Goal: Information Seeking & Learning: Learn about a topic

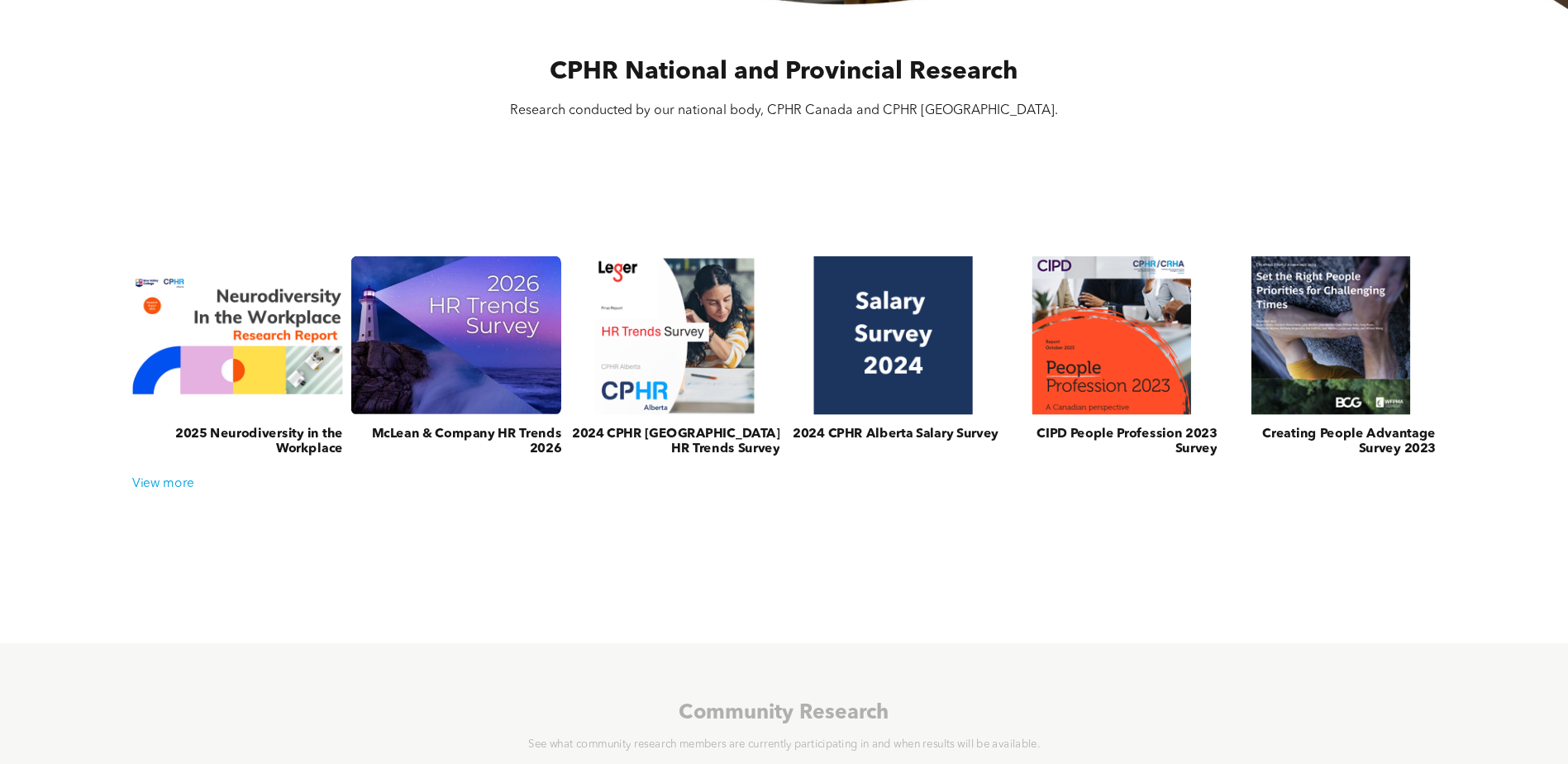
scroll to position [579, 0]
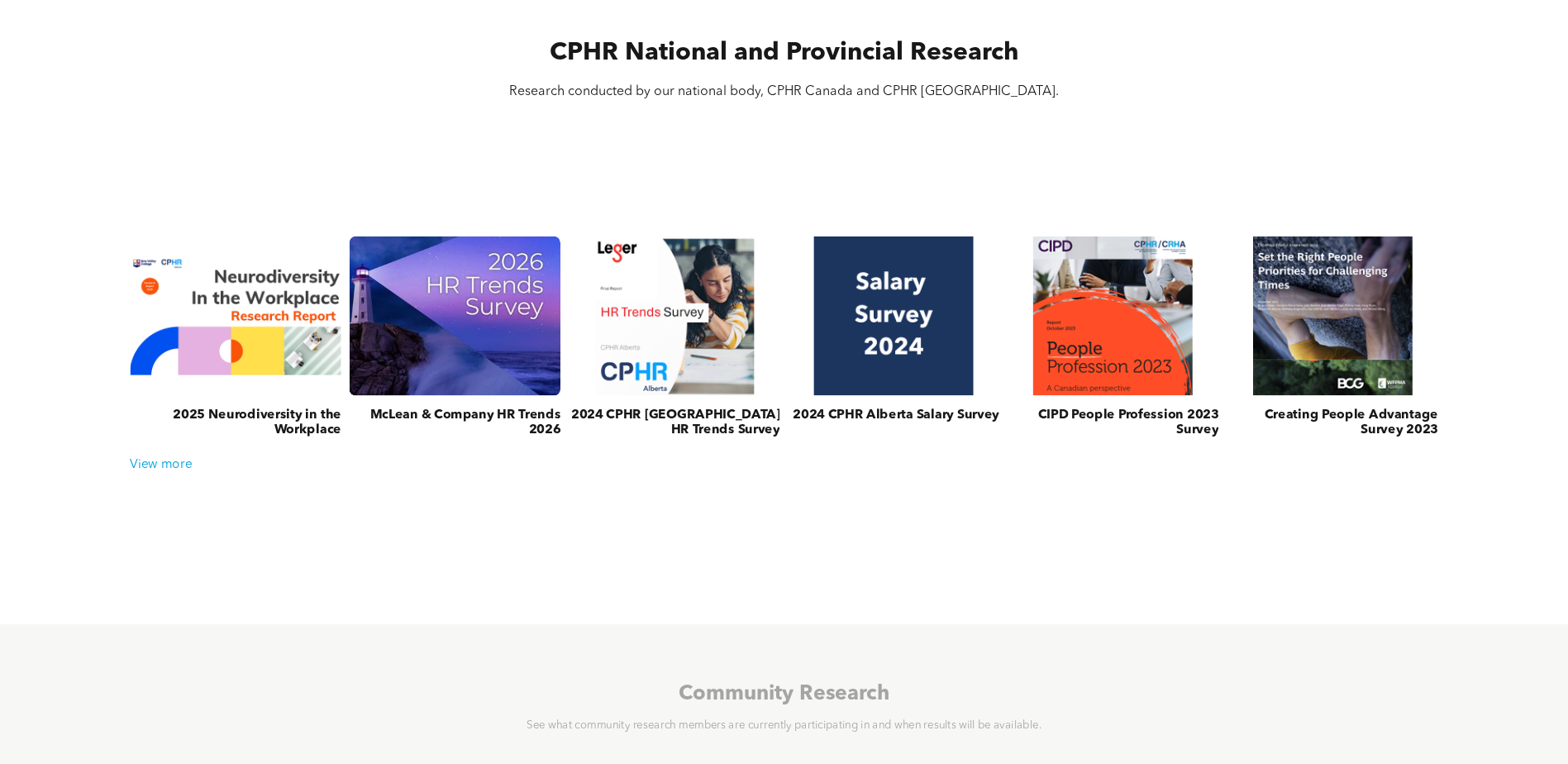
click at [475, 355] on link at bounding box center [455, 315] width 224 height 168
click at [483, 355] on link at bounding box center [455, 315] width 224 height 168
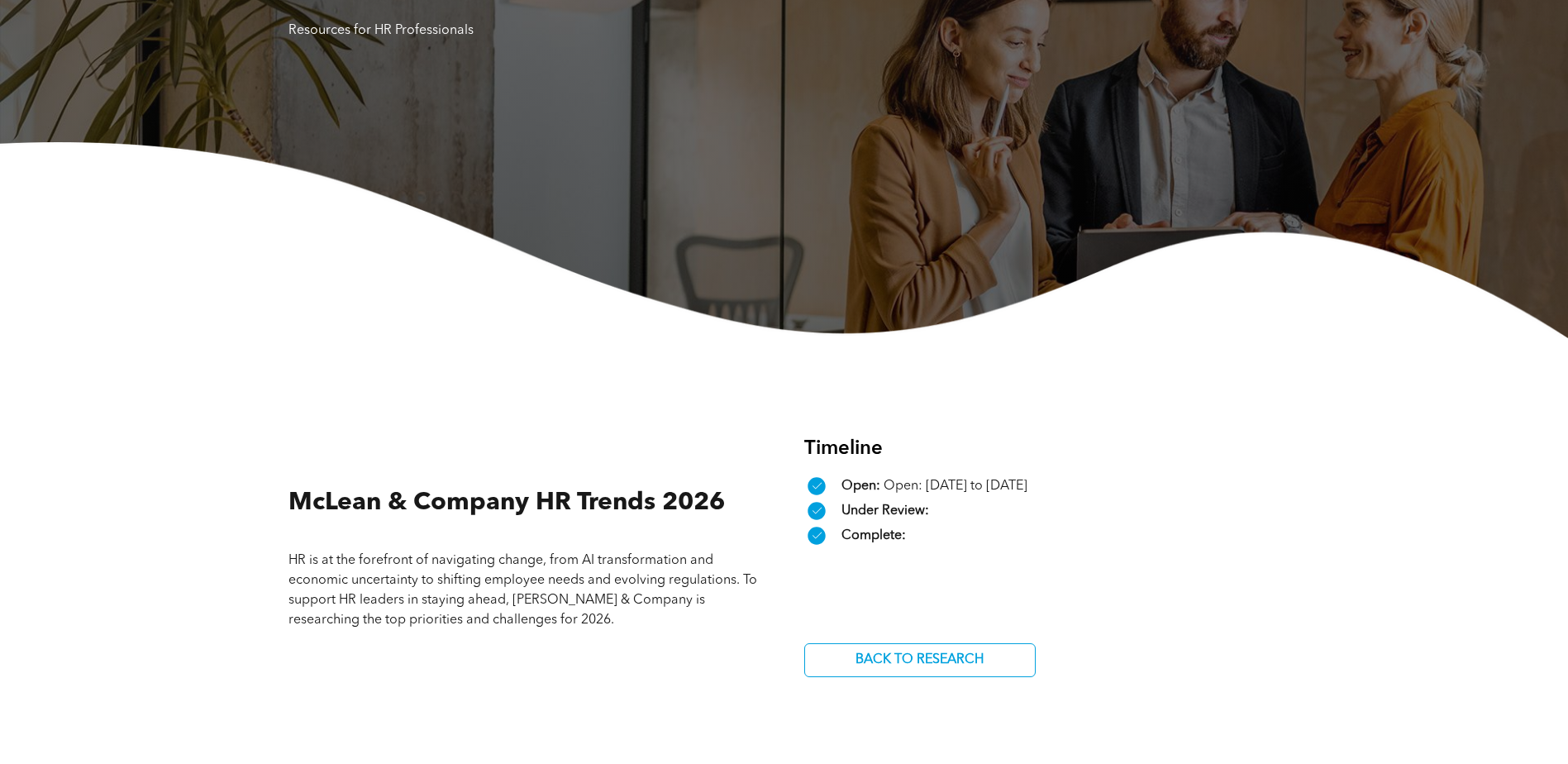
scroll to position [313, 0]
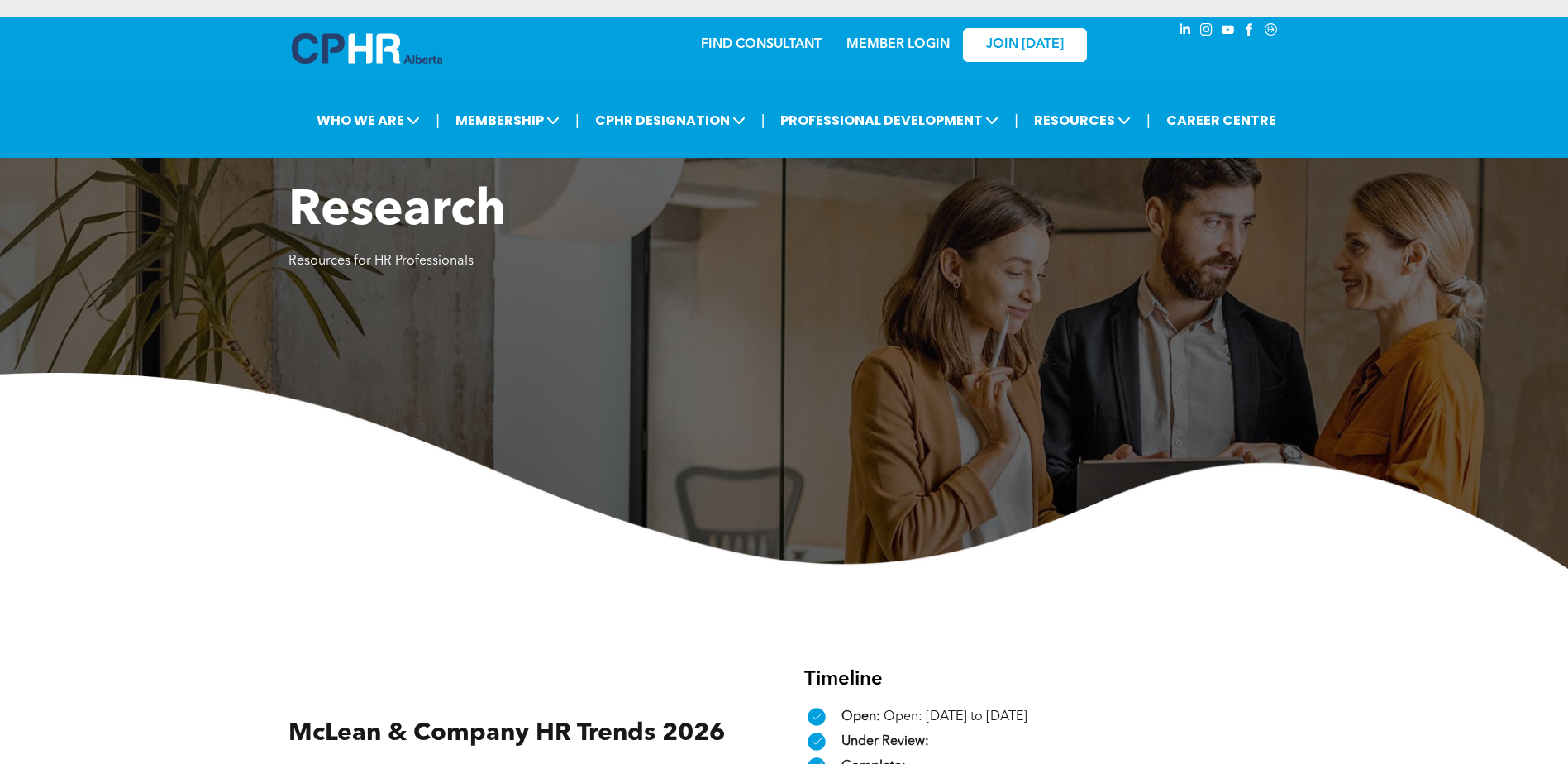
click at [483, 355] on div "Research Resources for HR Professionals" at bounding box center [784, 376] width 1568 height 387
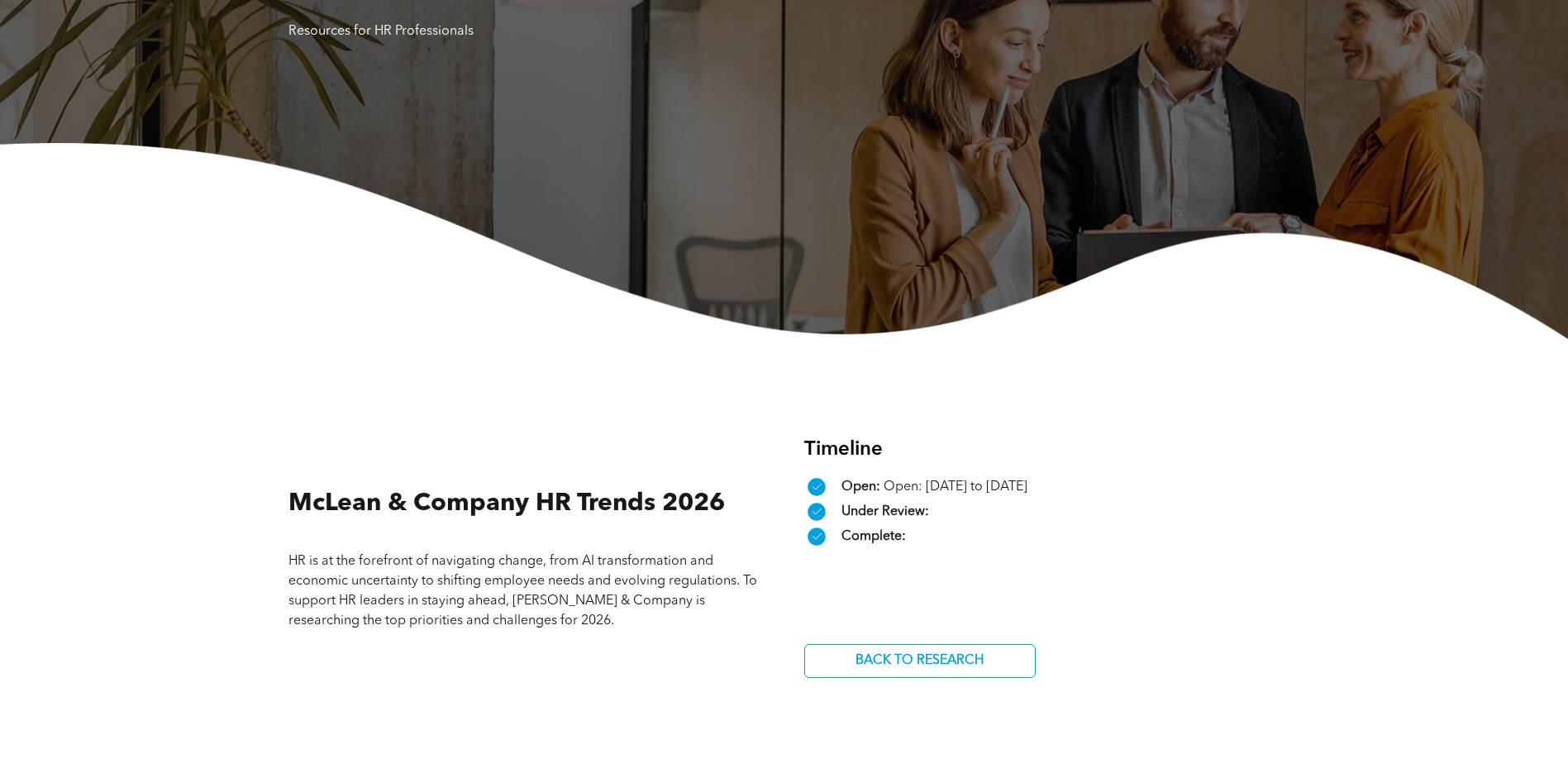
scroll to position [331, 0]
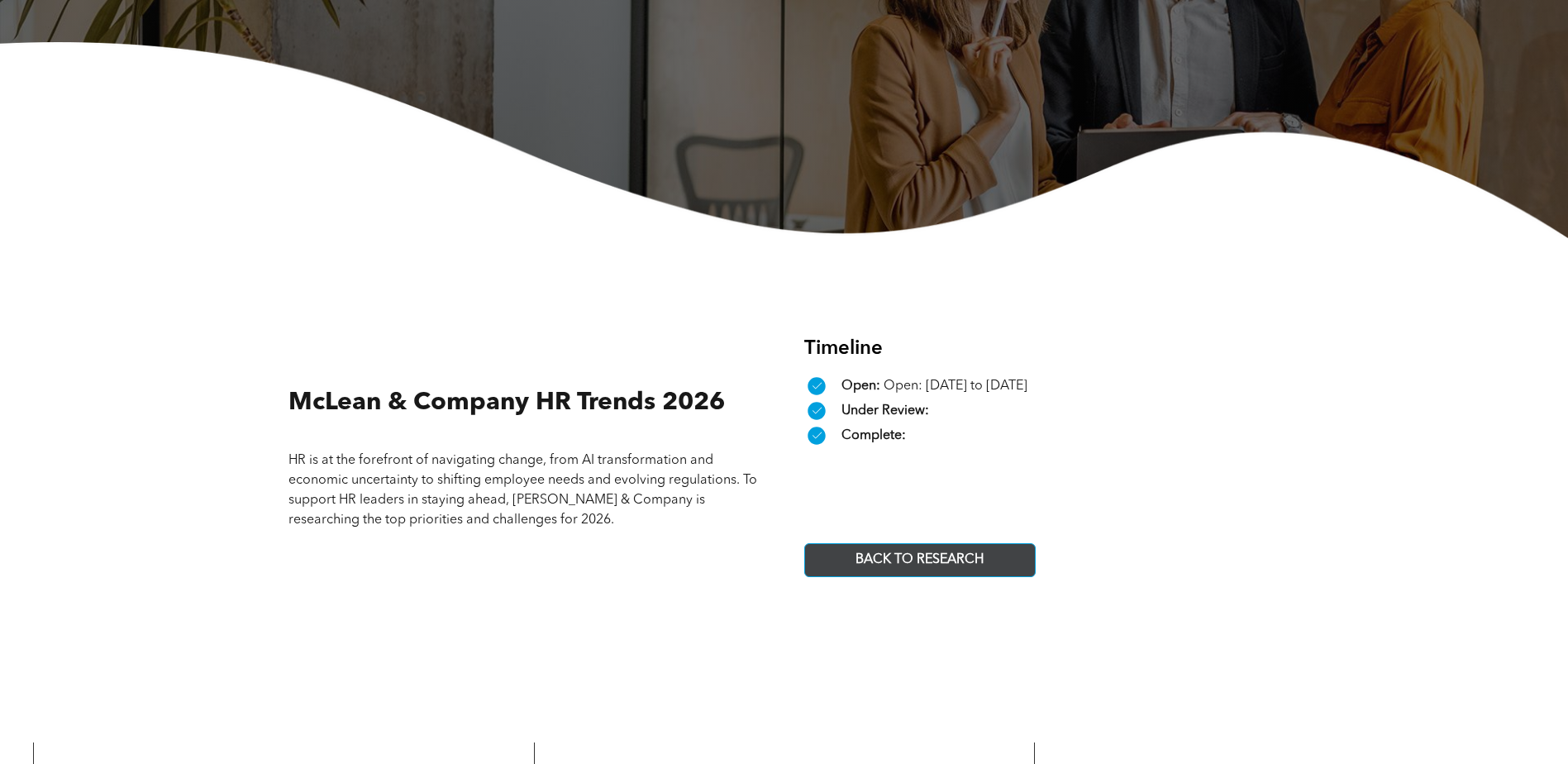
click at [847, 570] on link "BACK TO RESEARCH" at bounding box center [920, 560] width 232 height 34
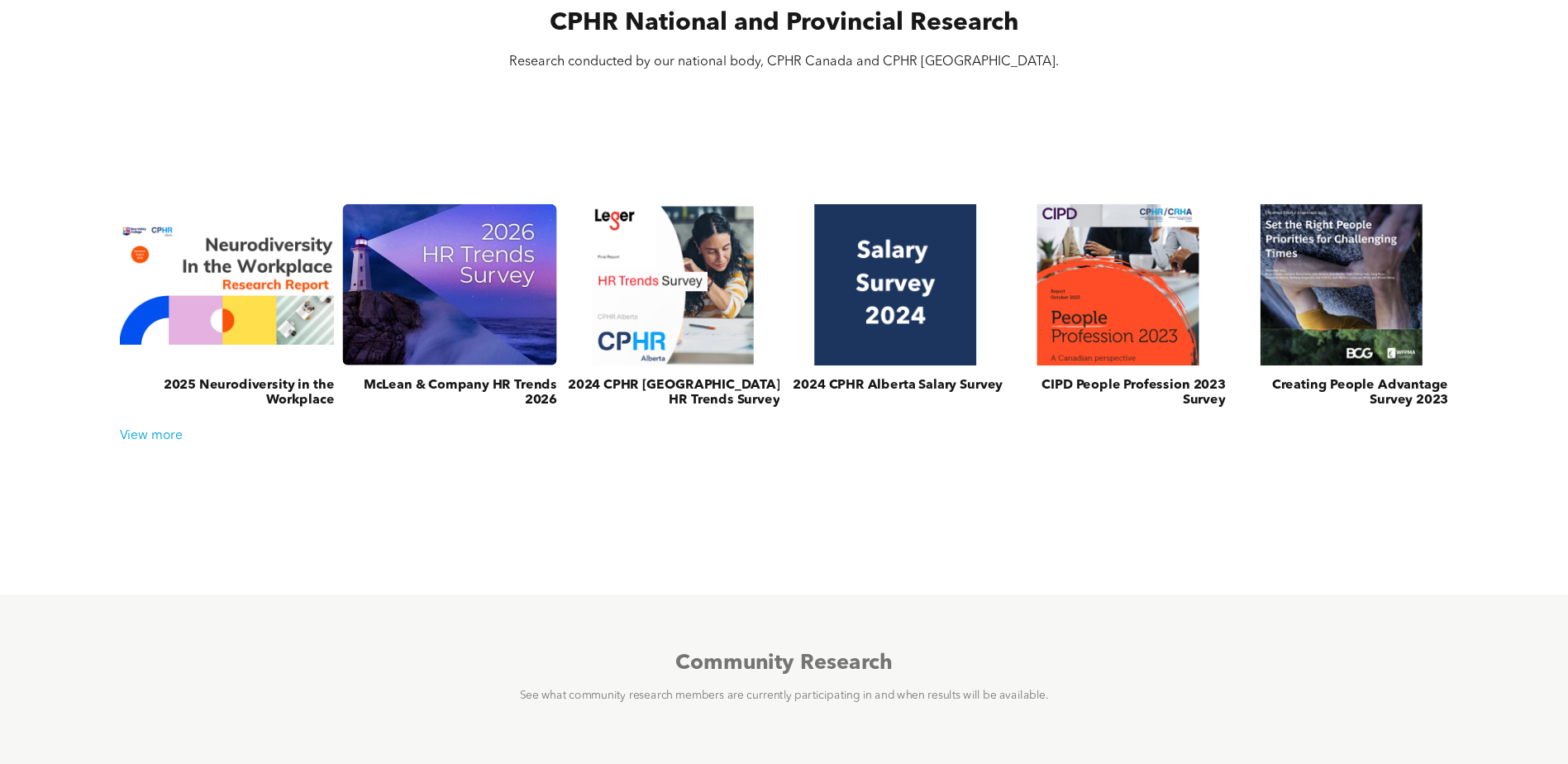
scroll to position [662, 0]
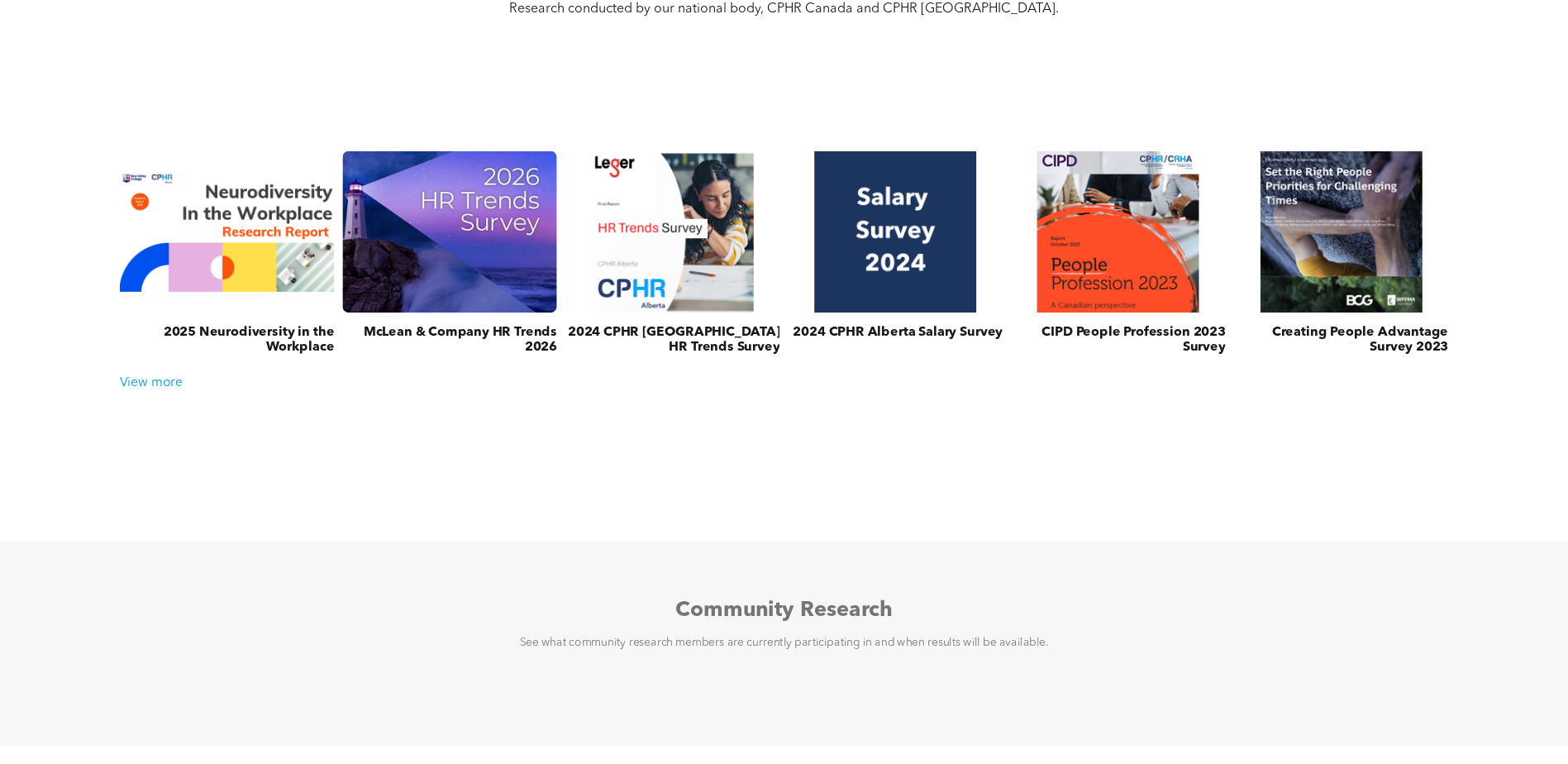
click at [513, 340] on h3 "McLean & Company HR Trends 2026" at bounding box center [449, 340] width 215 height 30
click at [473, 286] on link at bounding box center [449, 232] width 228 height 172
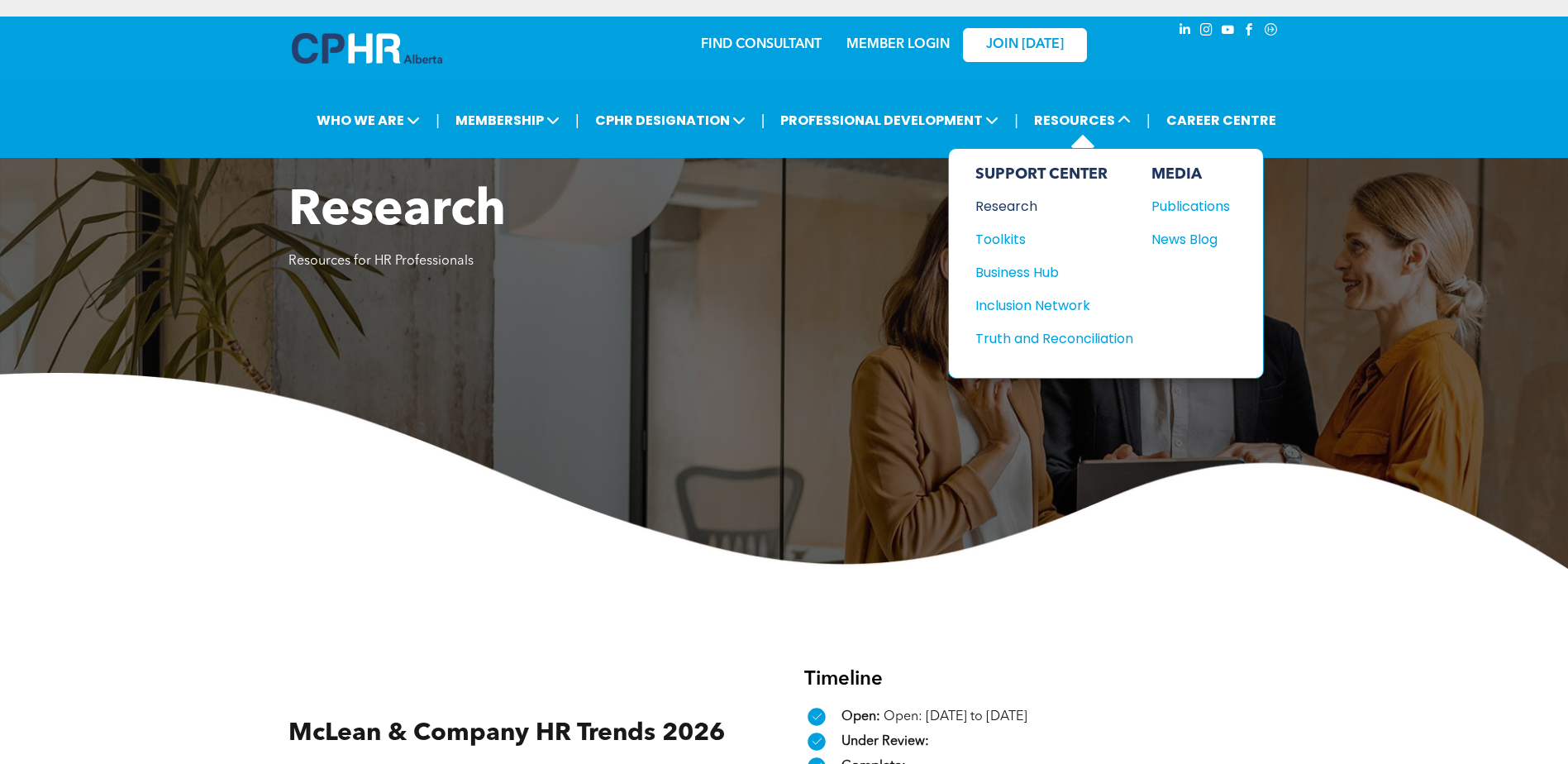
click at [1015, 208] on div "Research" at bounding box center [1047, 205] width 142 height 20
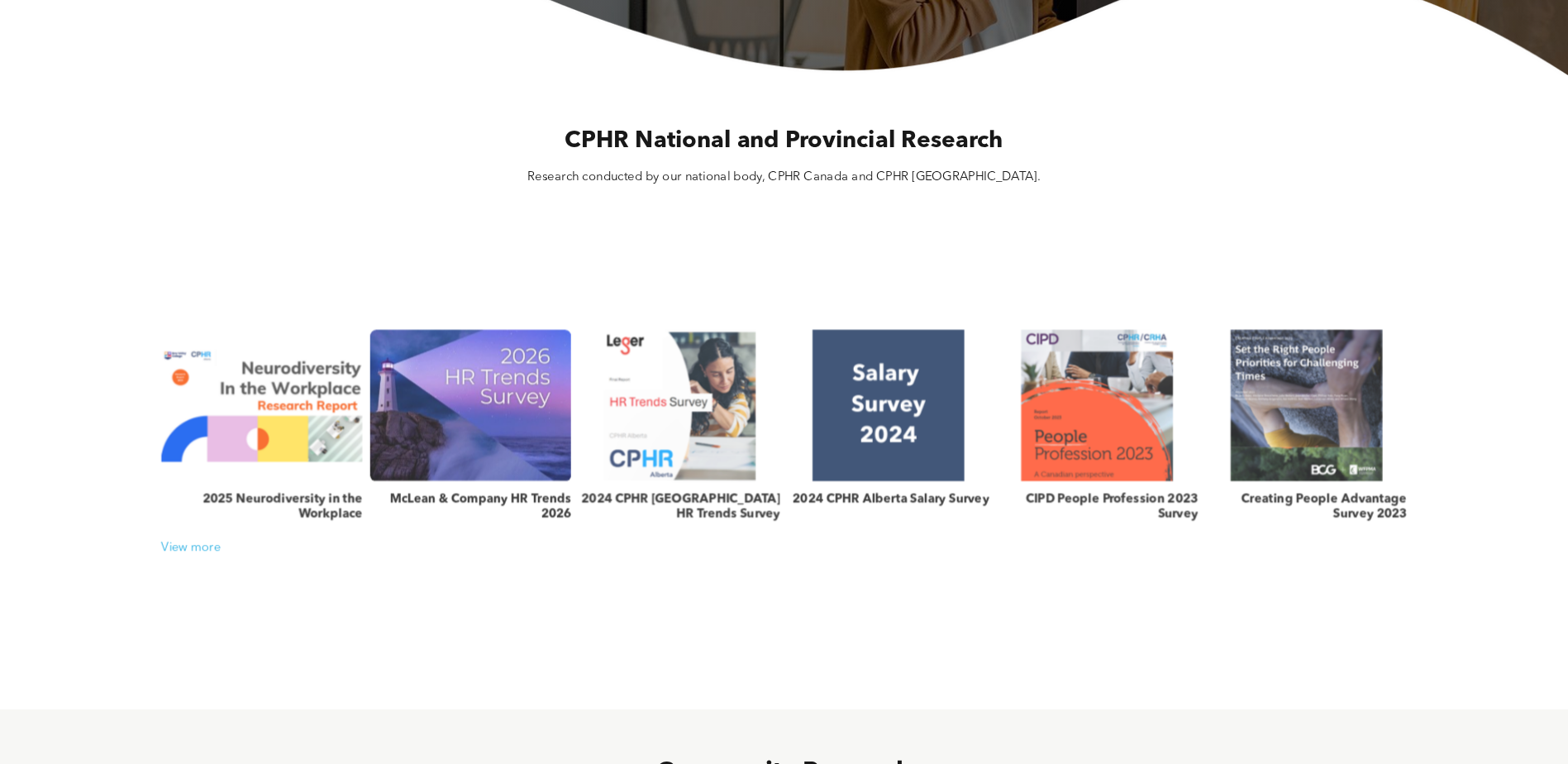
scroll to position [496, 0]
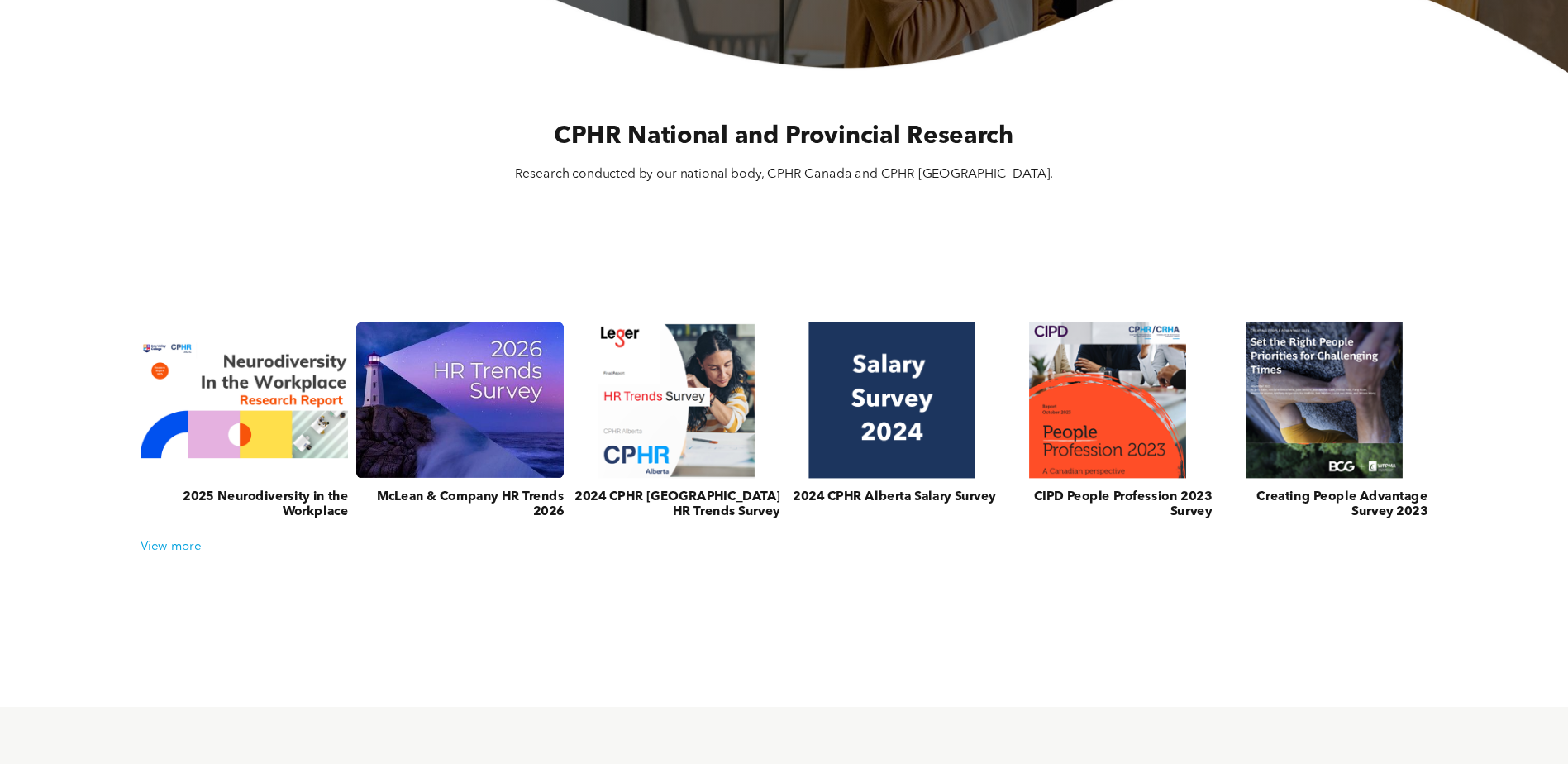
click at [935, 417] on link at bounding box center [892, 400] width 221 height 166
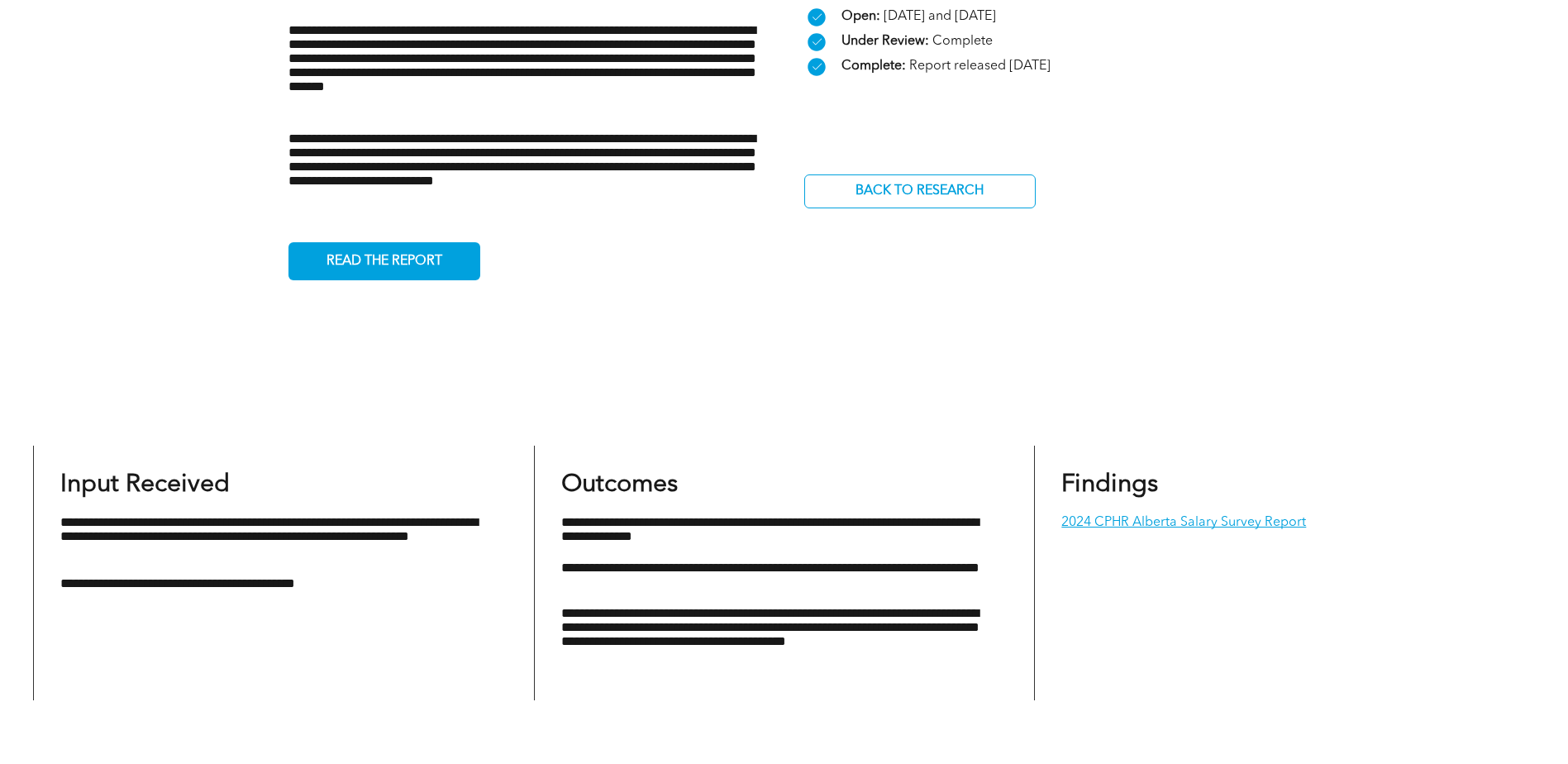
scroll to position [745, 0]
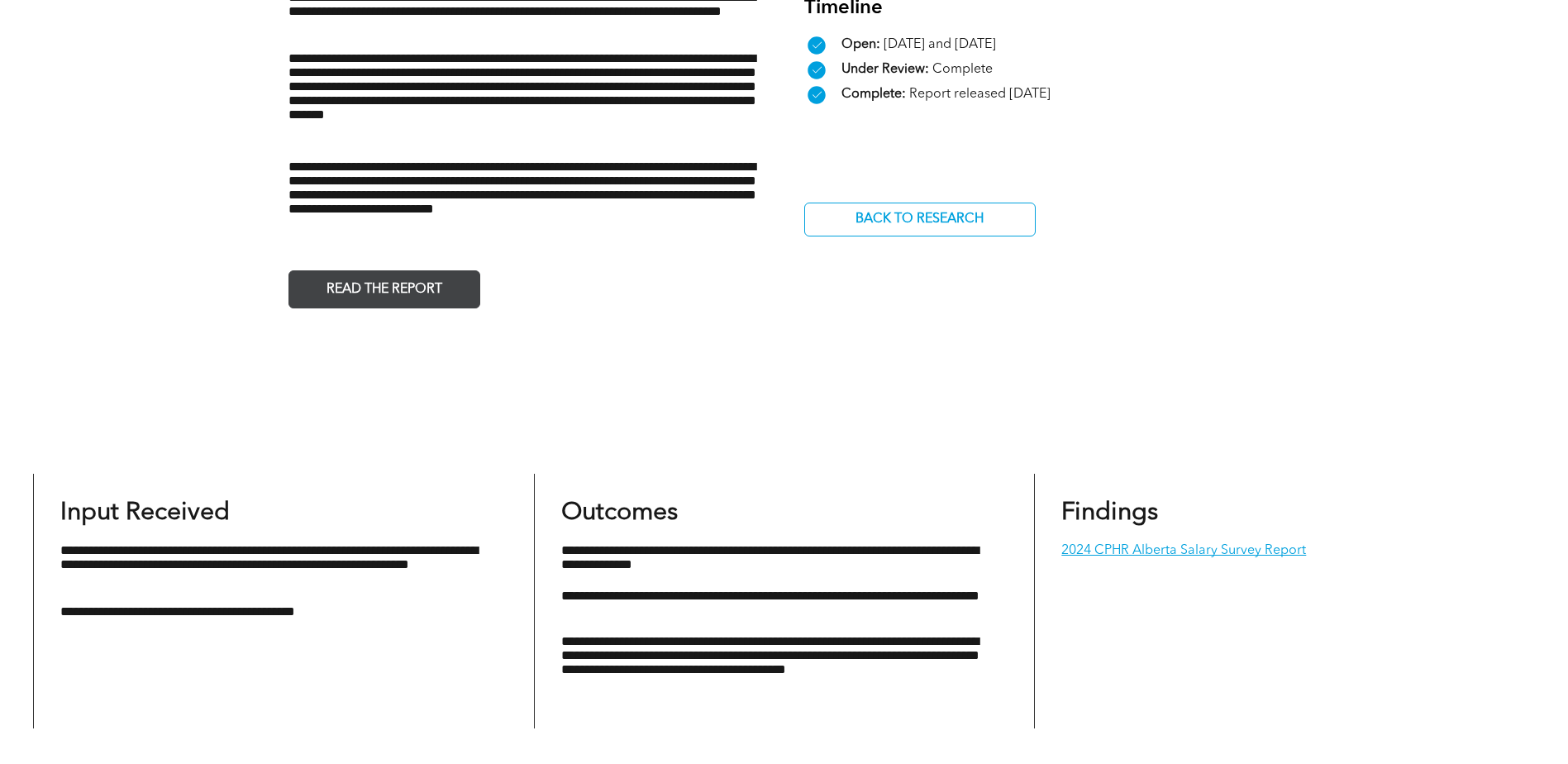
click at [455, 294] on link "READ THE REPORT" at bounding box center [384, 289] width 192 height 38
